Goal: Information Seeking & Learning: Learn about a topic

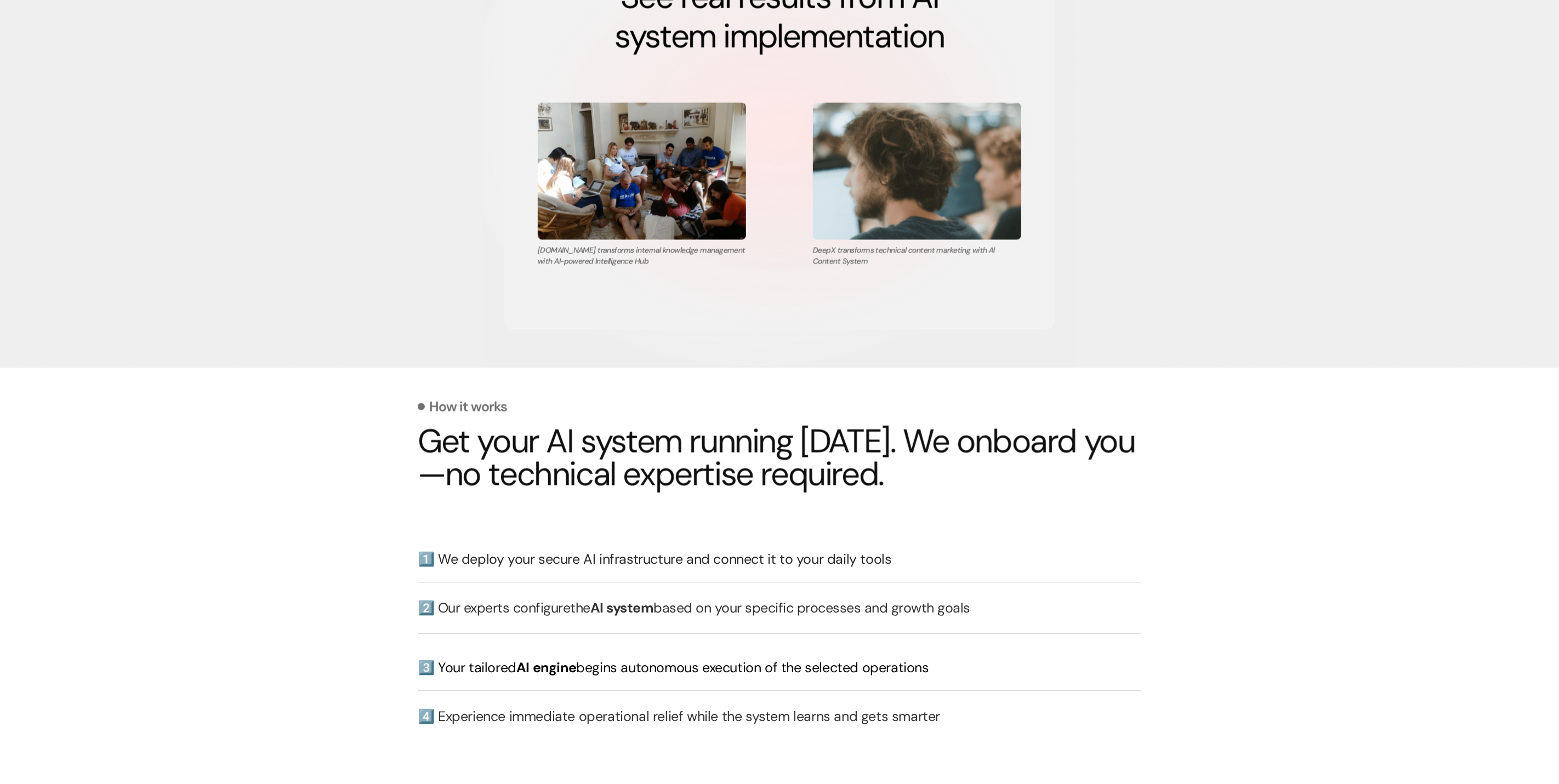
scroll to position [1964, 0]
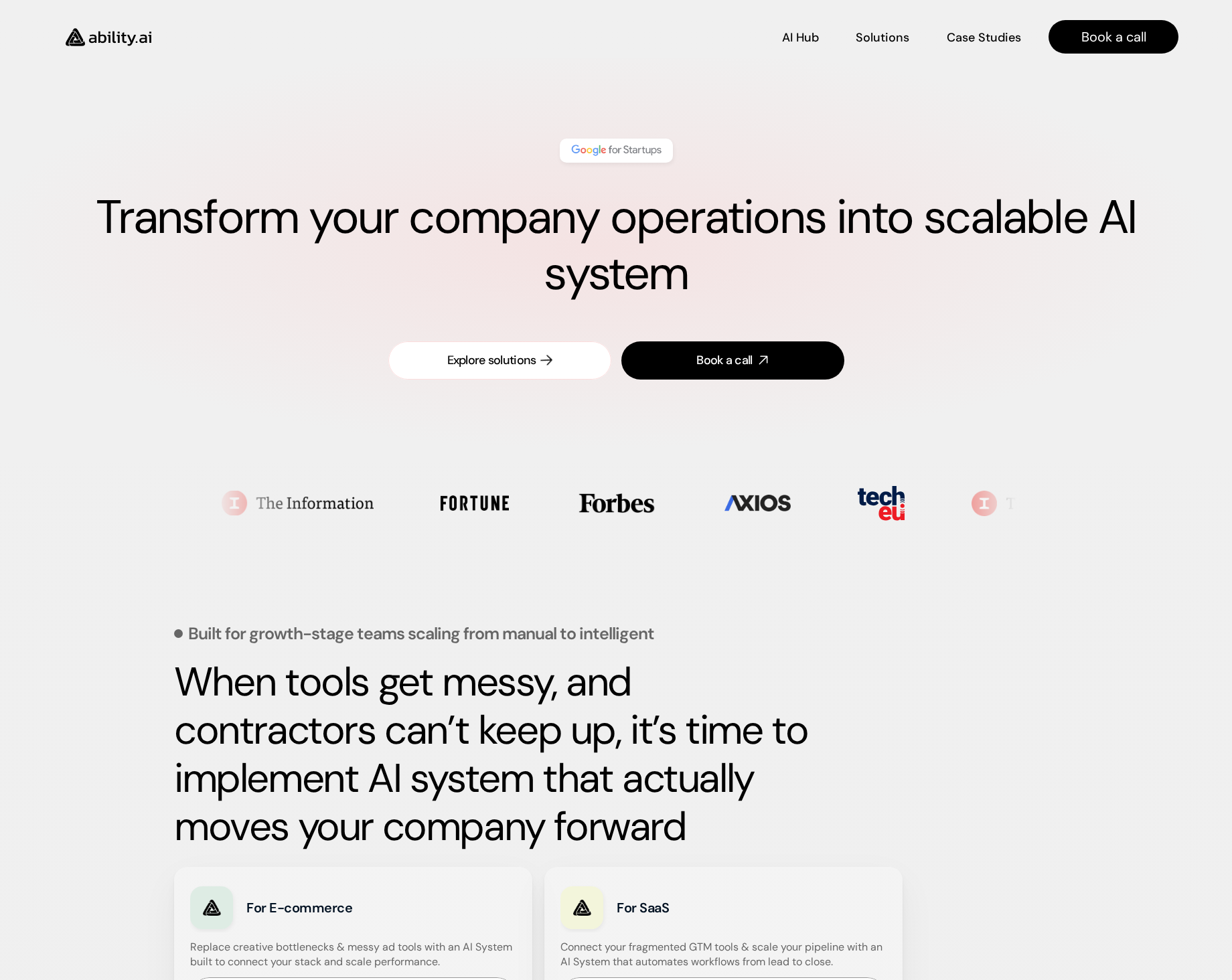
click at [453, 352] on div "Explore solutions" at bounding box center [491, 360] width 89 height 17
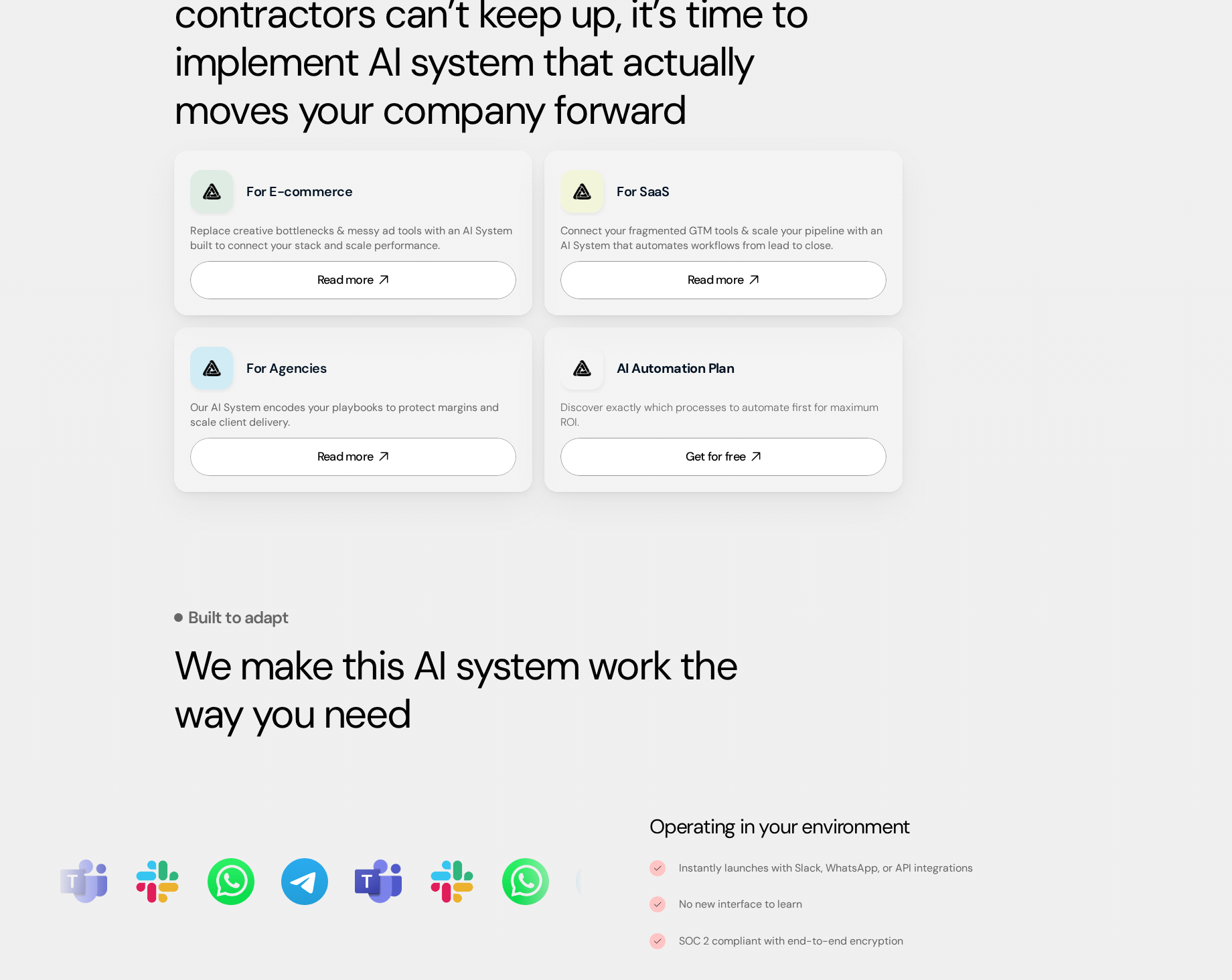
scroll to position [717, 0]
click at [700, 273] on div "Read more" at bounding box center [715, 279] width 56 height 17
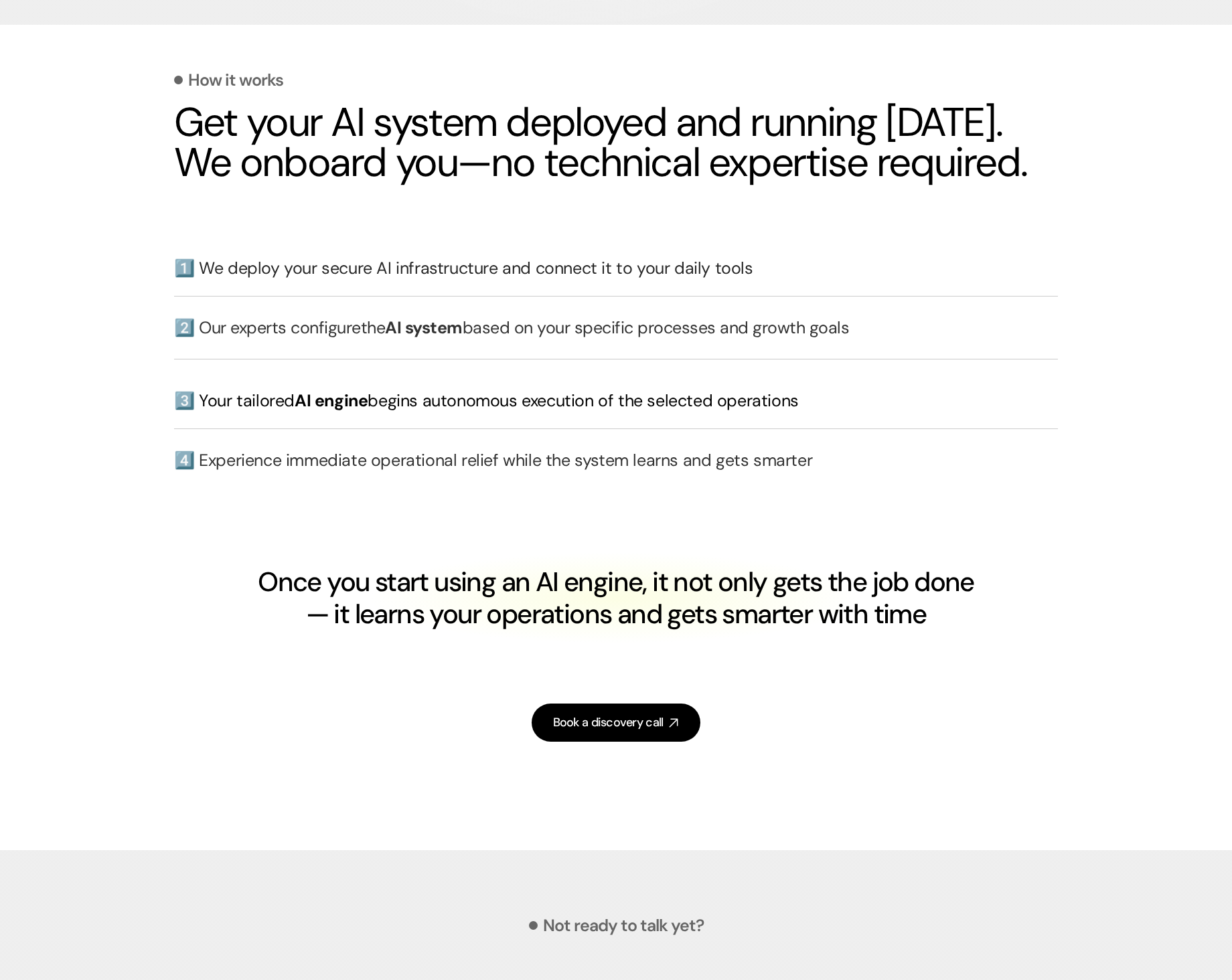
scroll to position [2902, 0]
